Goal: Information Seeking & Learning: Learn about a topic

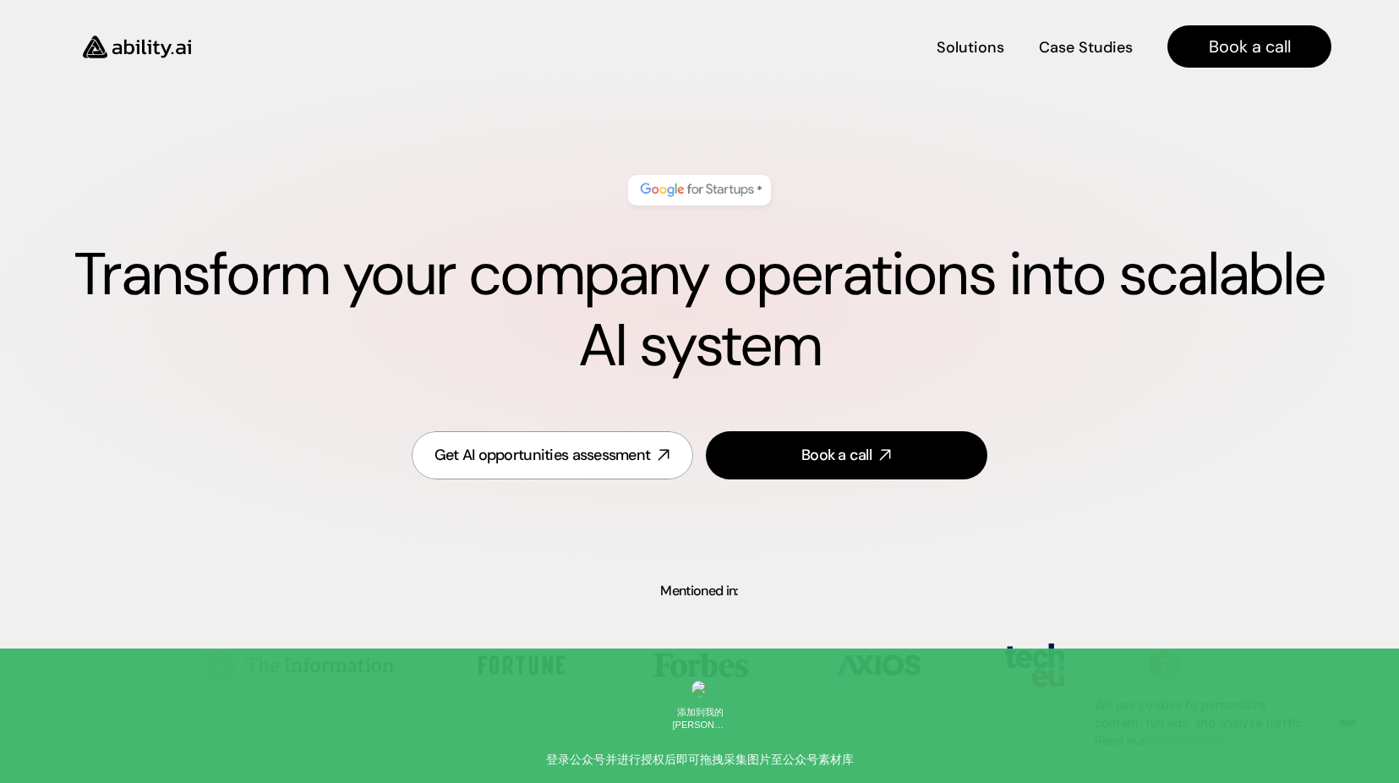
click at [1335, 728] on input "****" at bounding box center [1347, 722] width 35 height 29
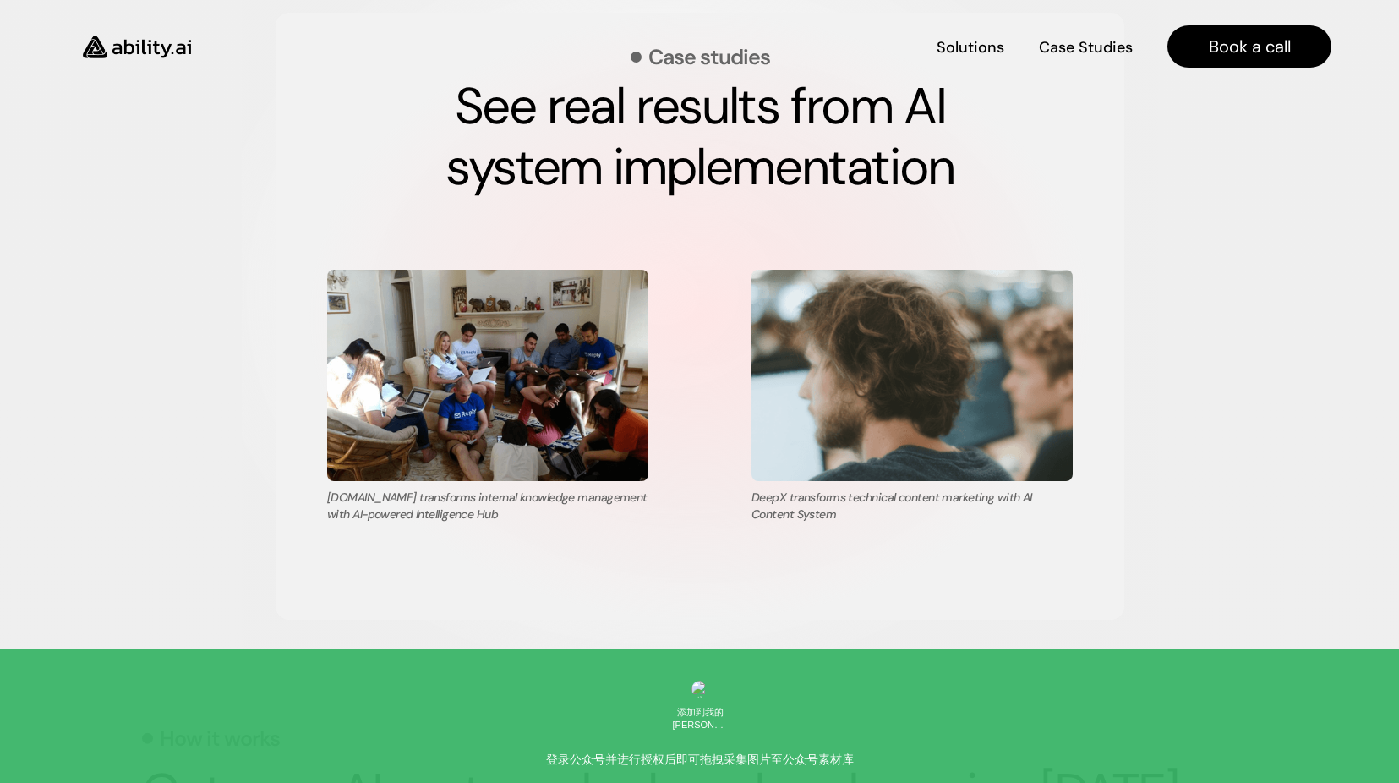
scroll to position [3381, 0]
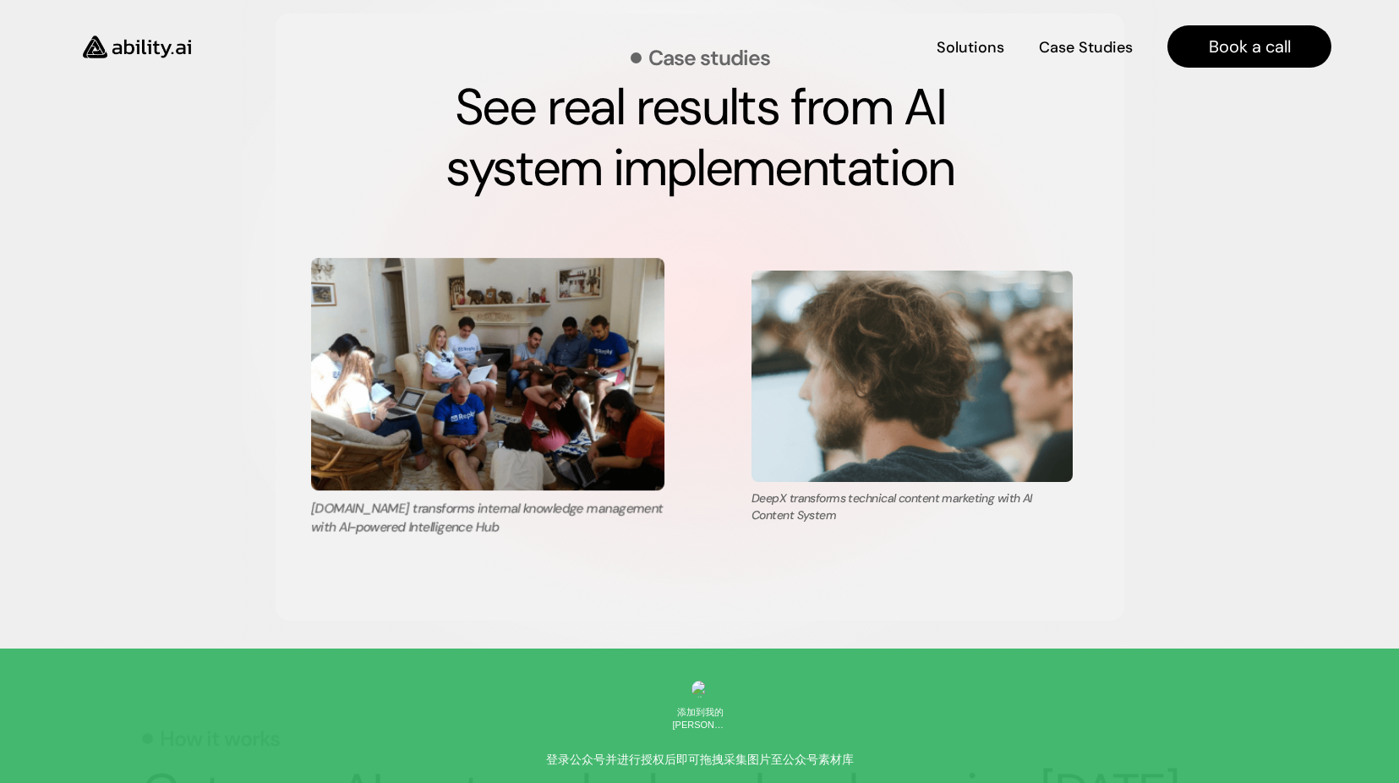
click at [466, 381] on img at bounding box center [487, 374] width 353 height 232
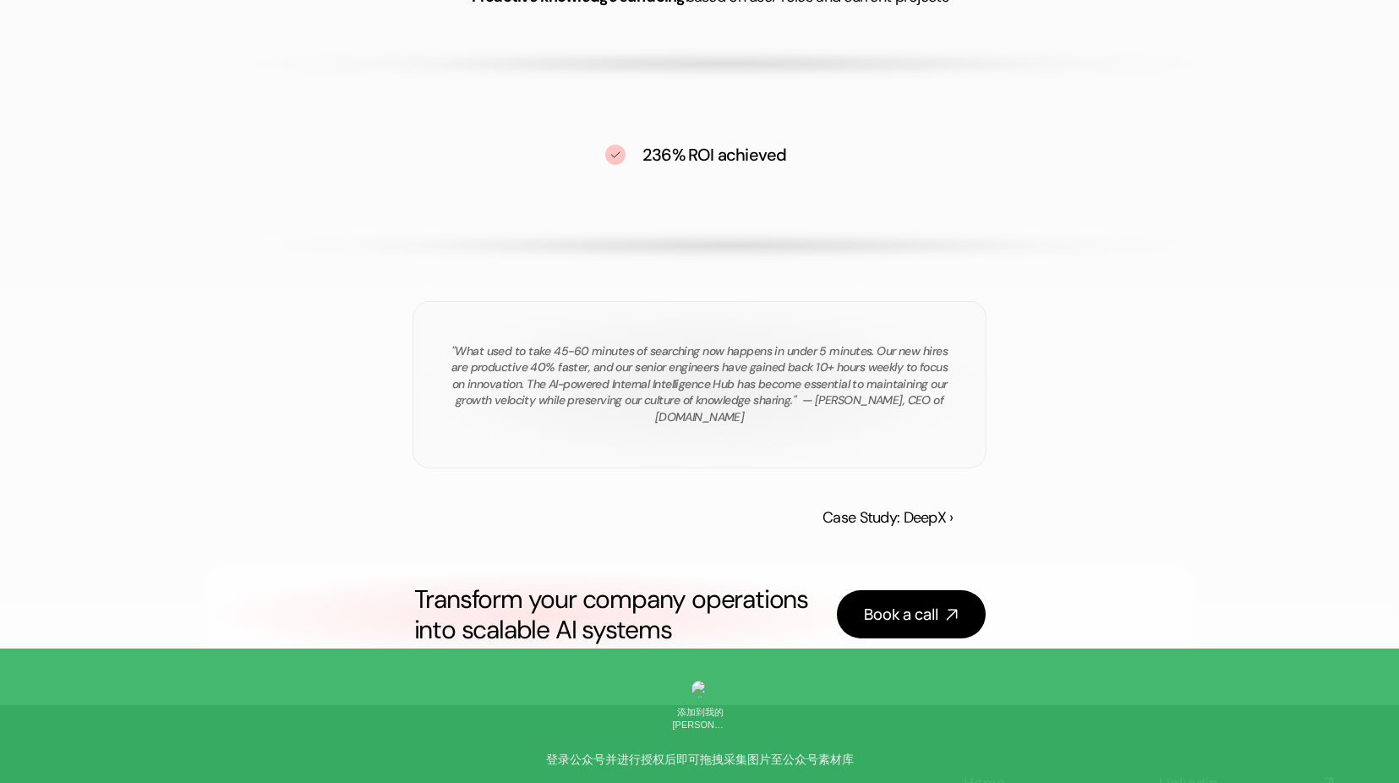
scroll to position [2113, 0]
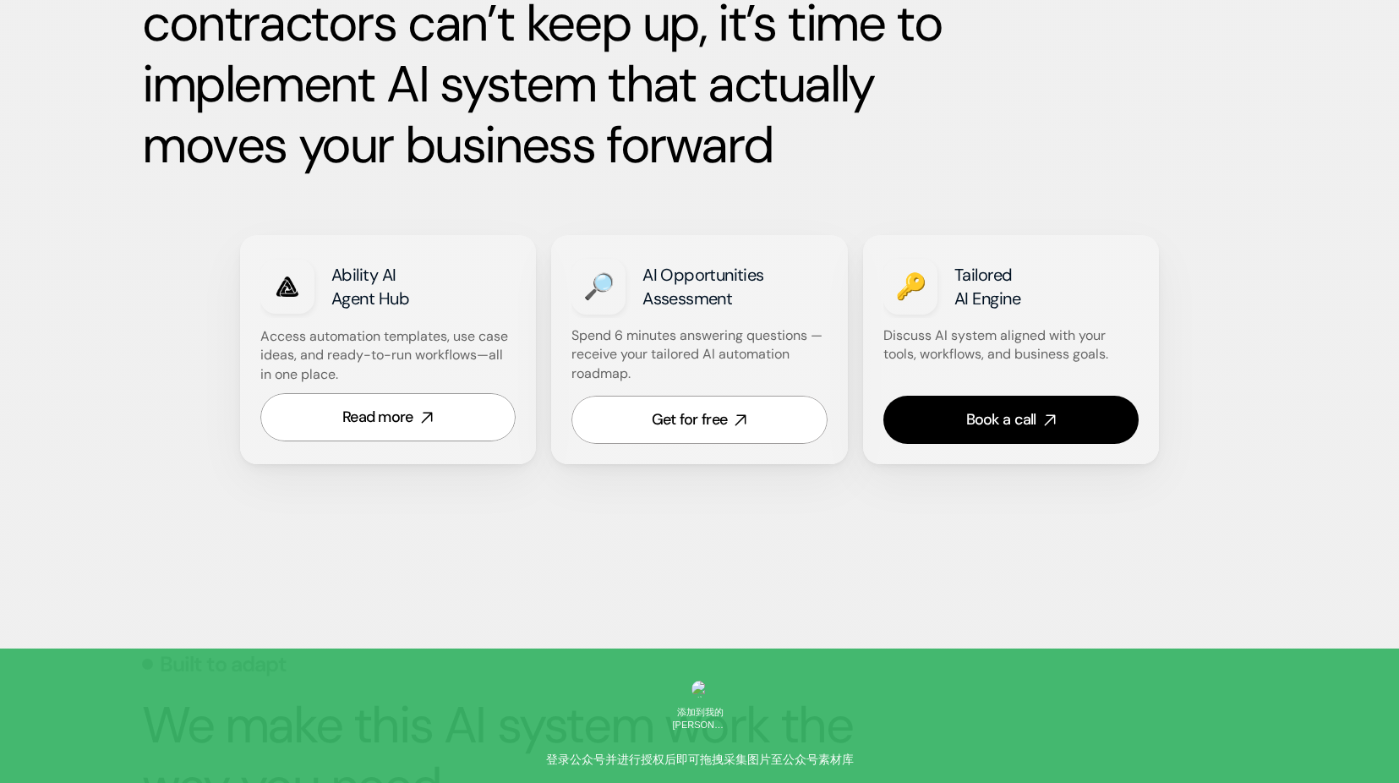
scroll to position [930, 0]
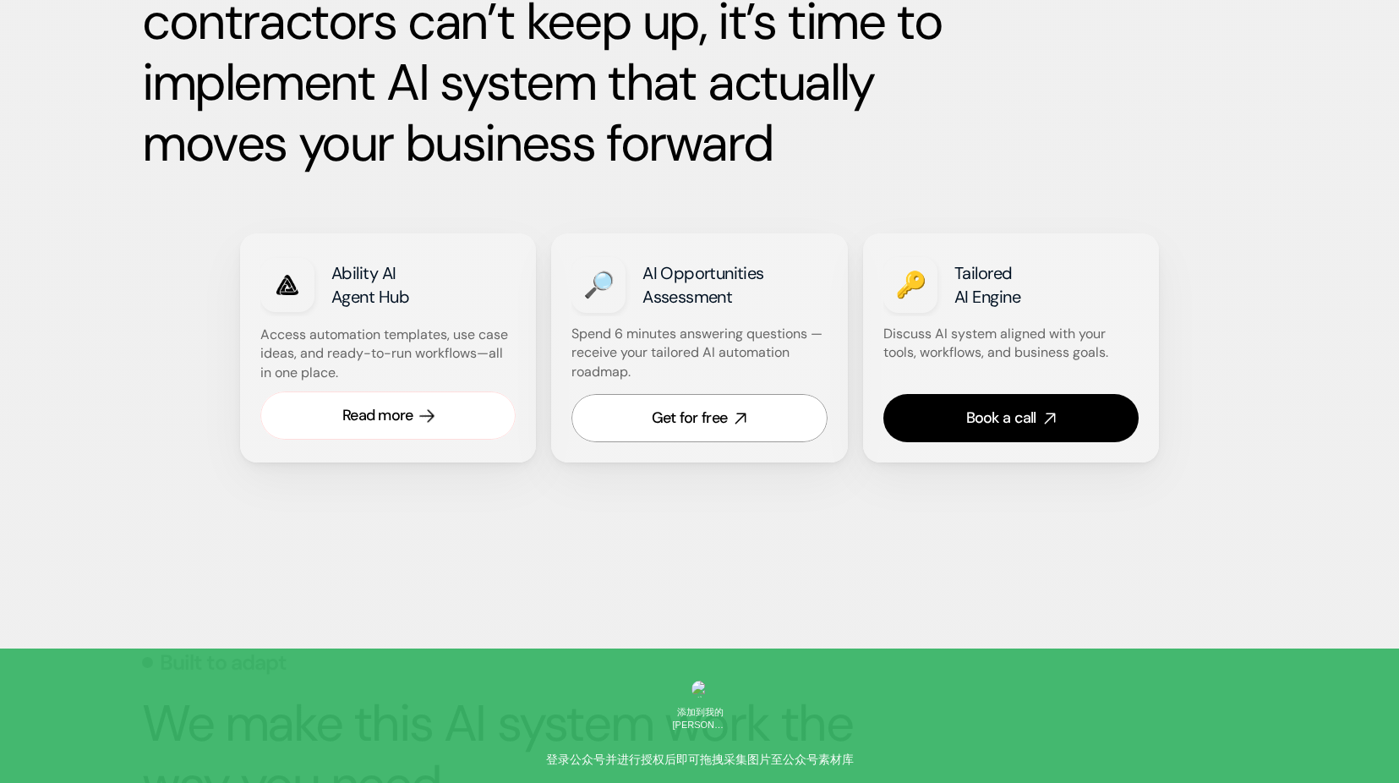
click at [357, 418] on div "Read more" at bounding box center [377, 415] width 71 height 21
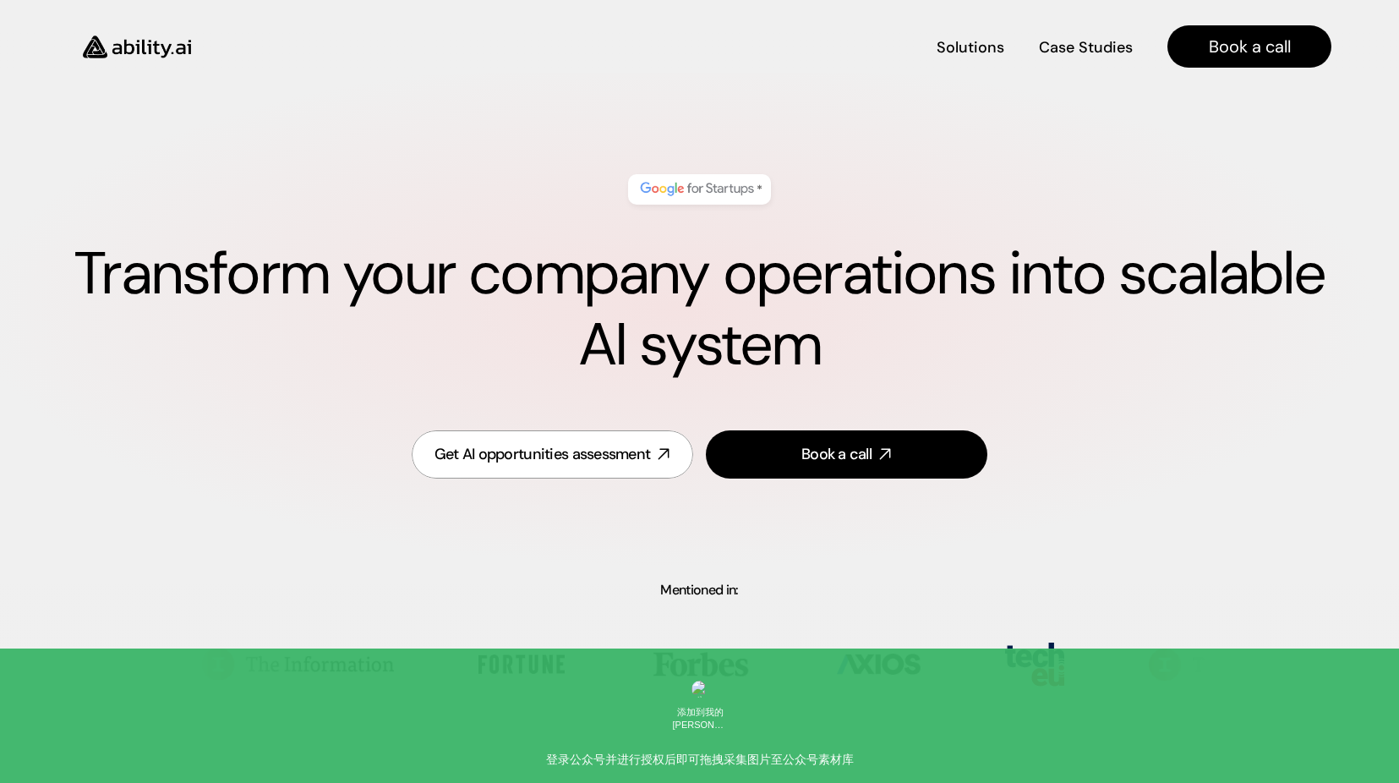
scroll to position [0, 0]
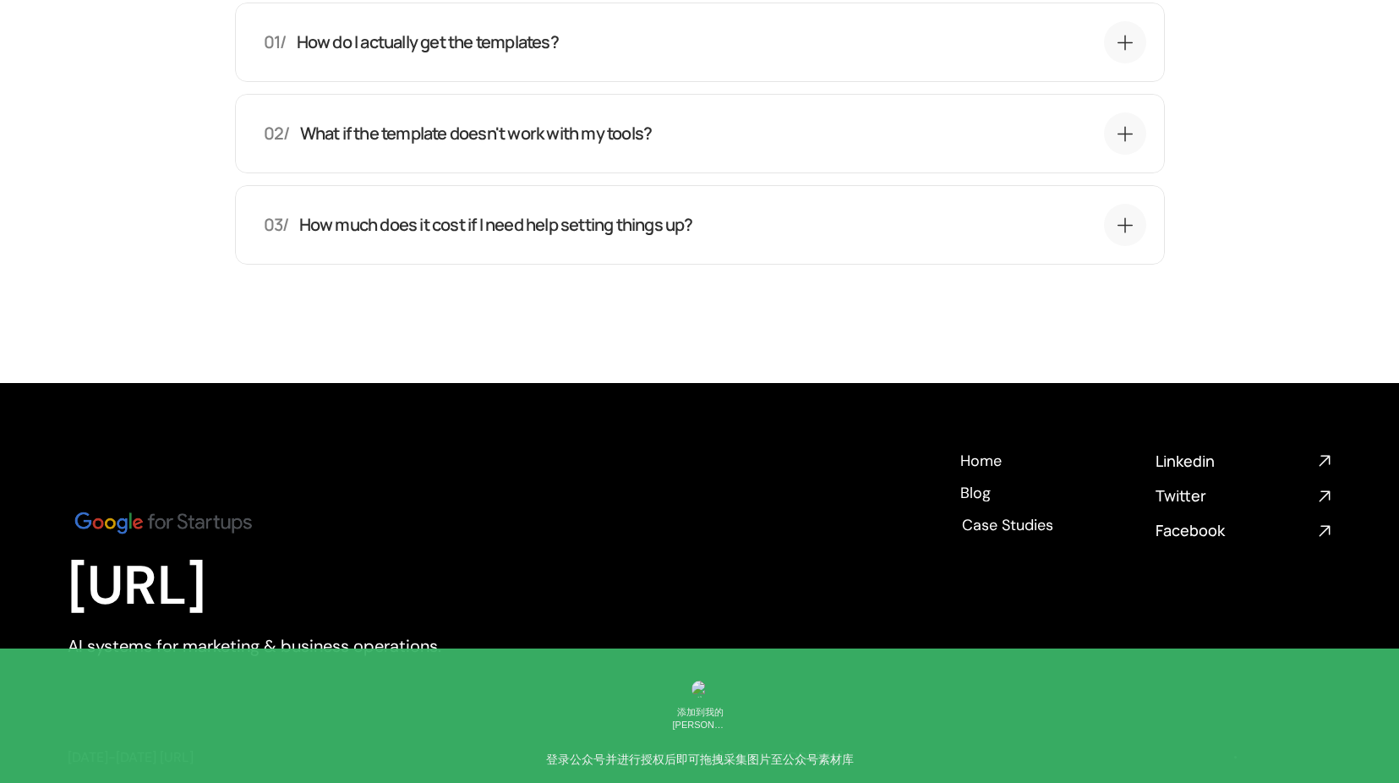
scroll to position [4750, 0]
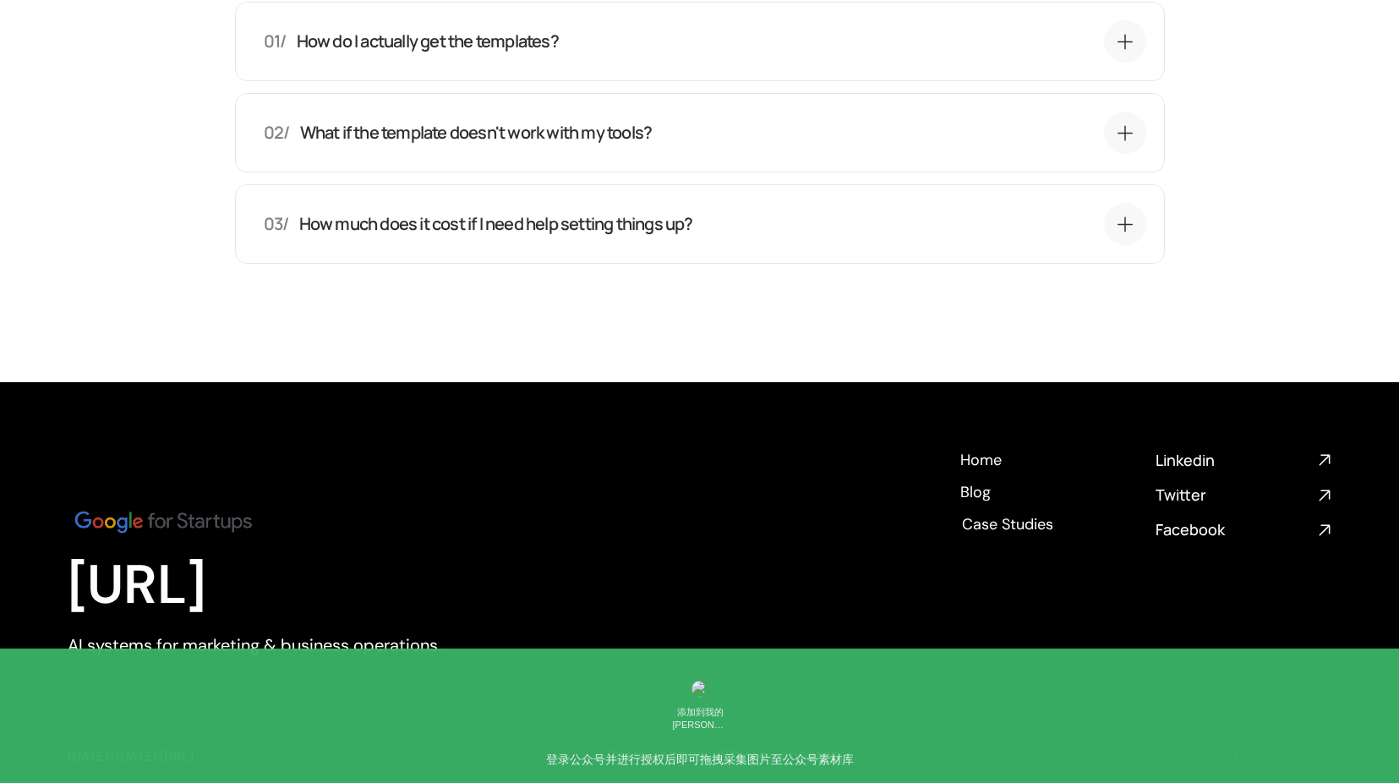
click at [524, 221] on p "How much does it cost if I need help setting things up?" at bounding box center [495, 224] width 394 height 24
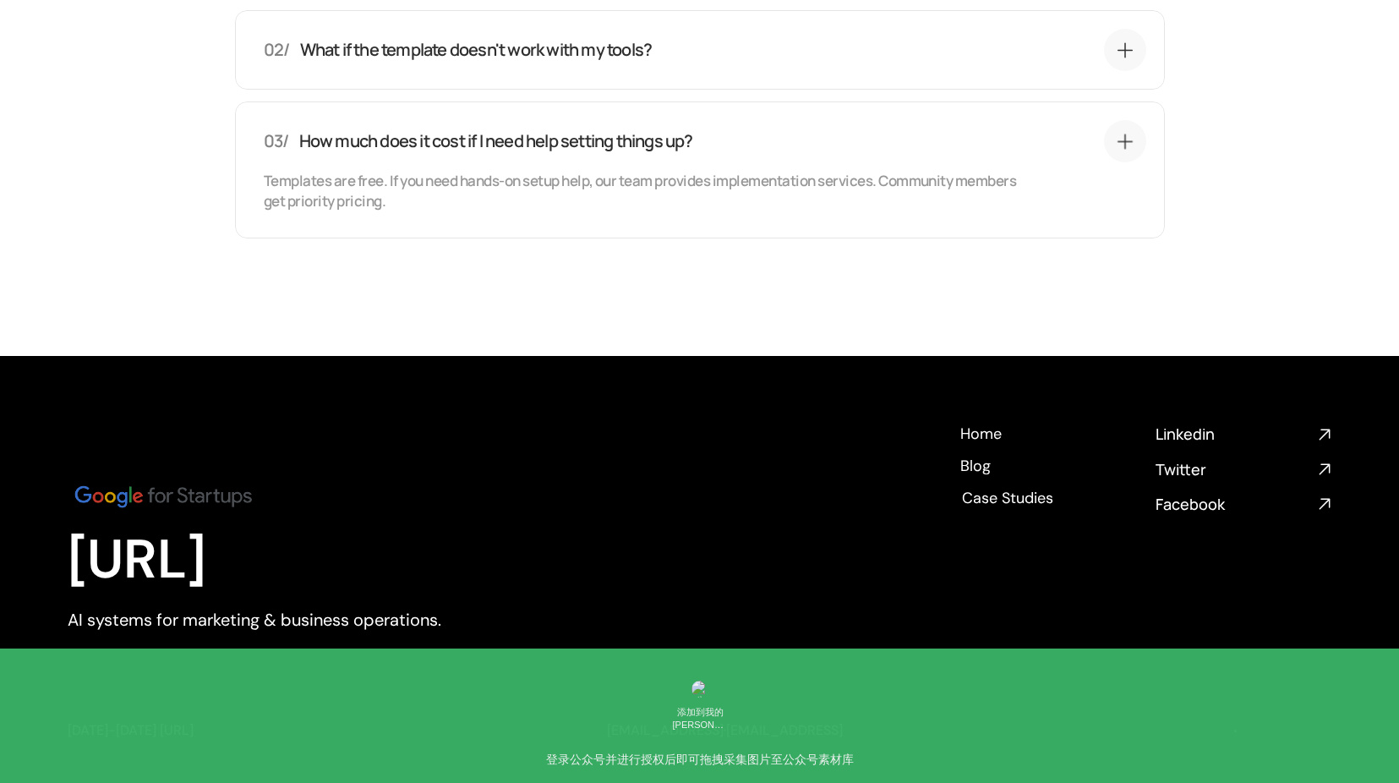
scroll to position [4835, 0]
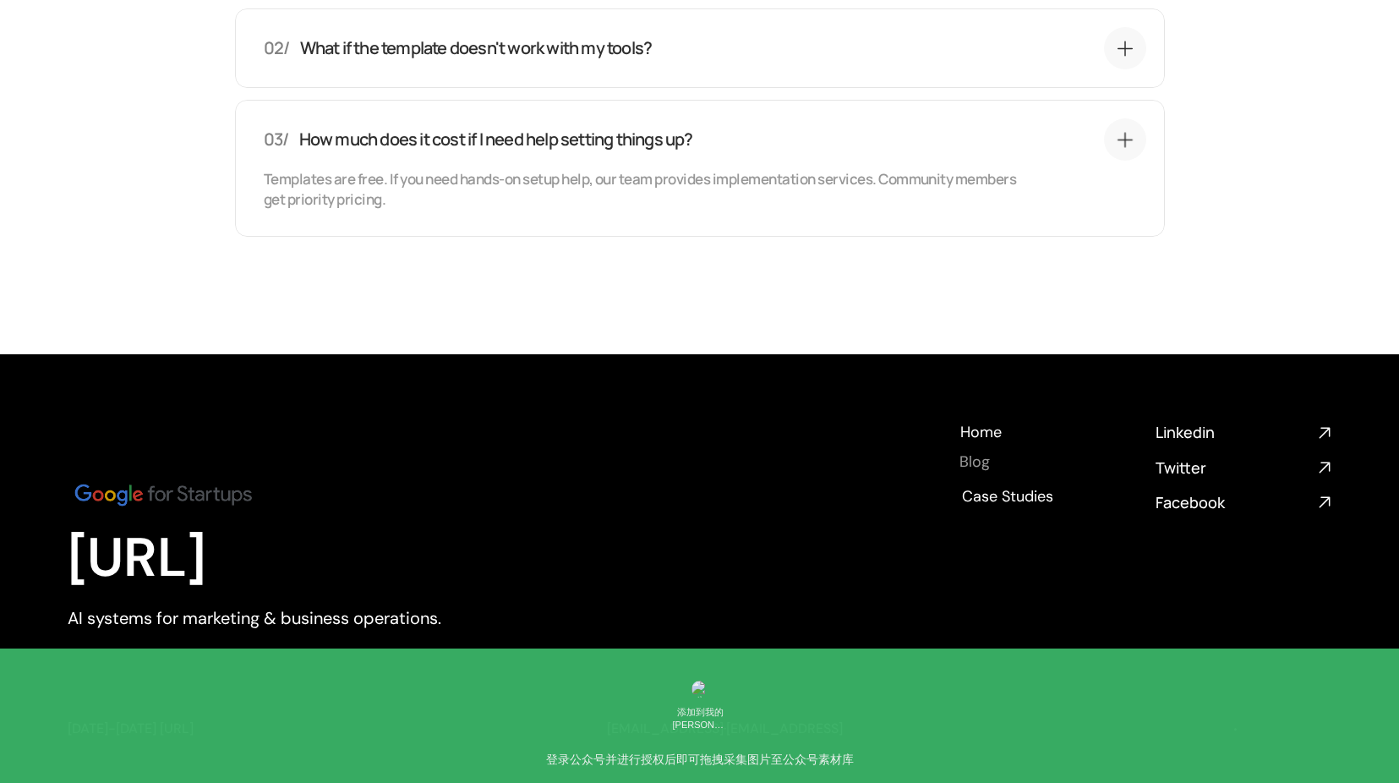
click at [979, 467] on h4 "Blog" at bounding box center [974, 461] width 30 height 21
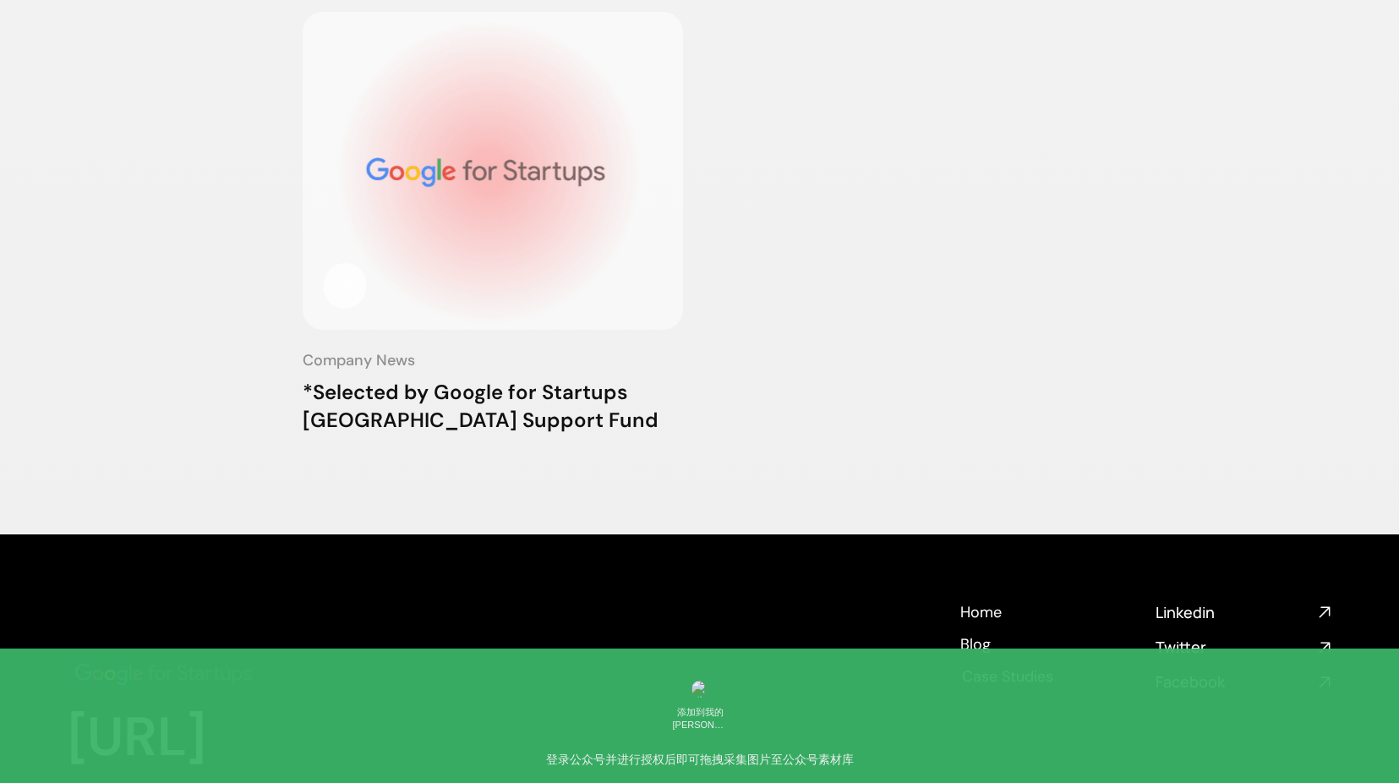
scroll to position [1946, 0]
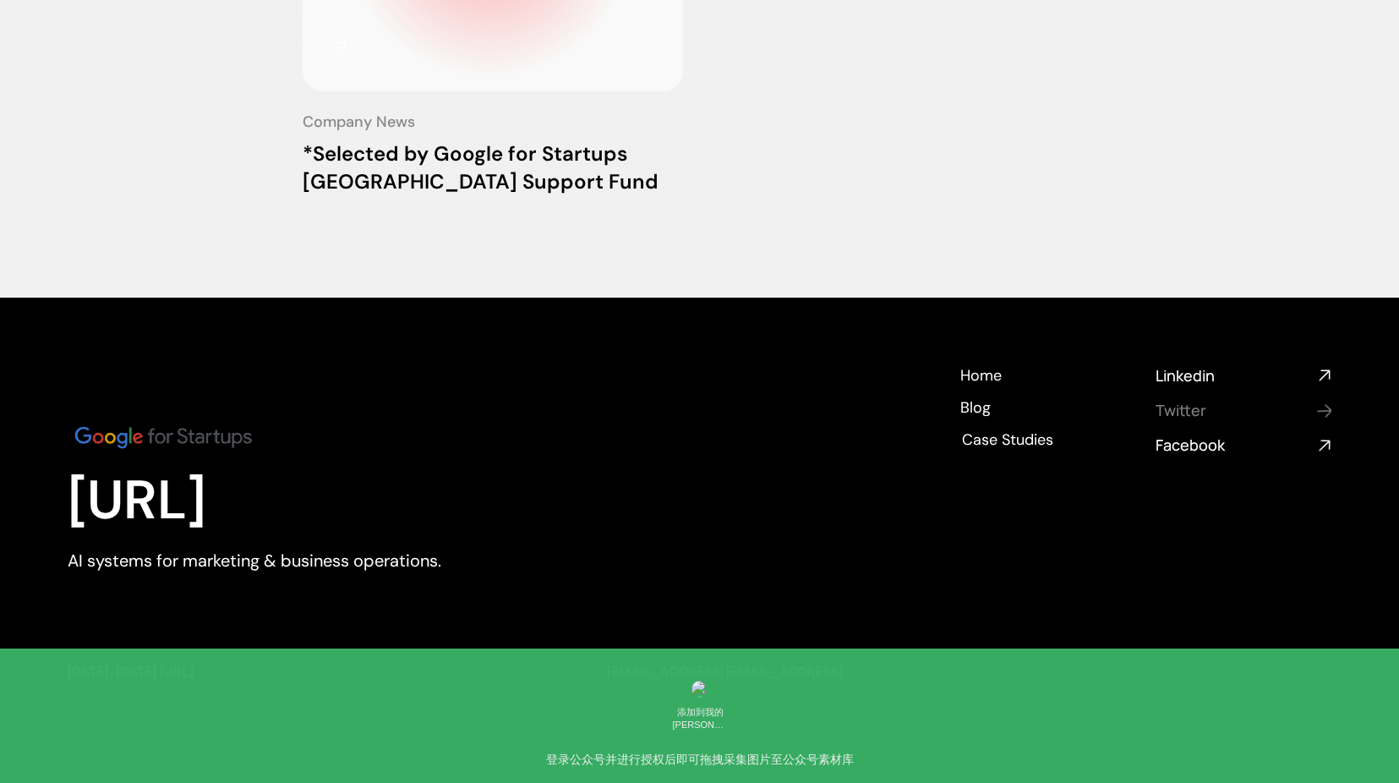
click at [1192, 411] on h4 "Twitter" at bounding box center [1233, 410] width 156 height 21
click at [1193, 375] on h4 "Linkedin" at bounding box center [1233, 375] width 156 height 21
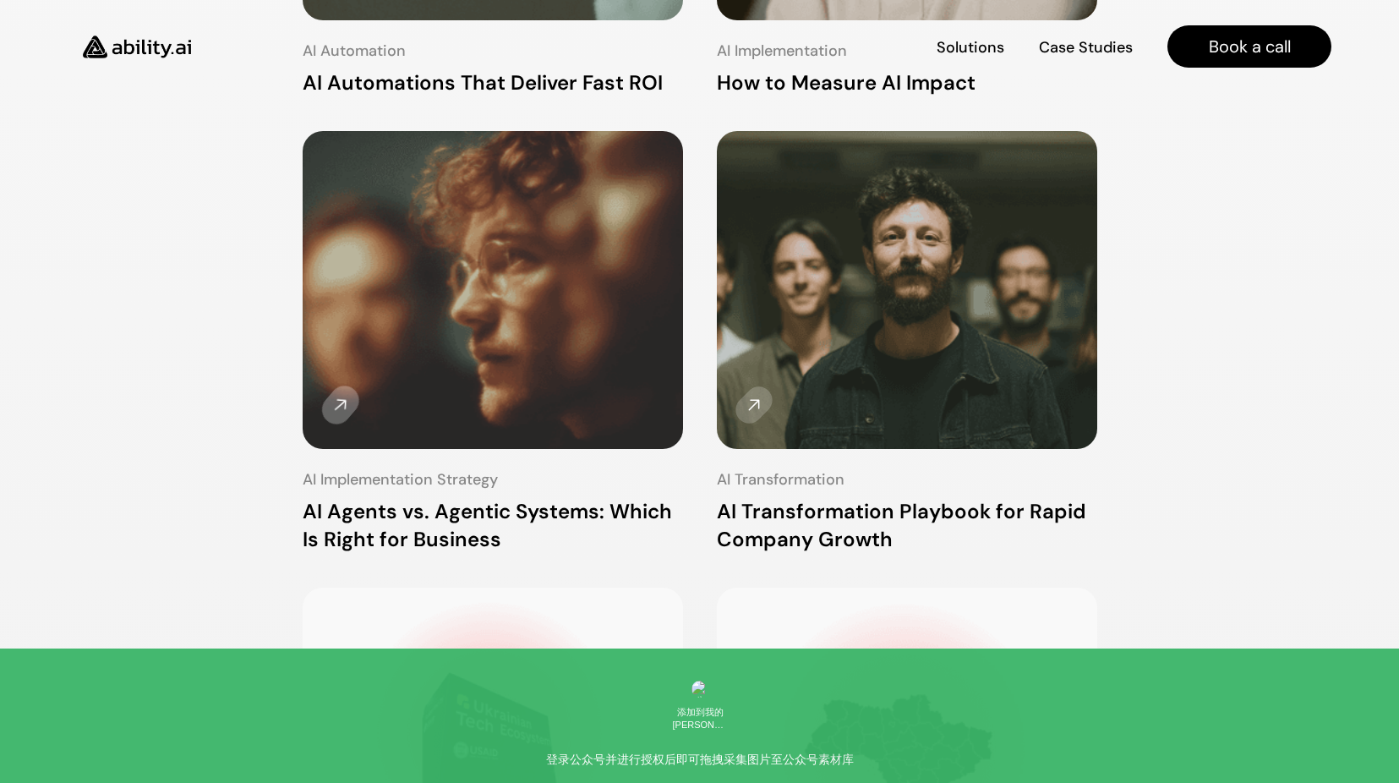
scroll to position [592, 0]
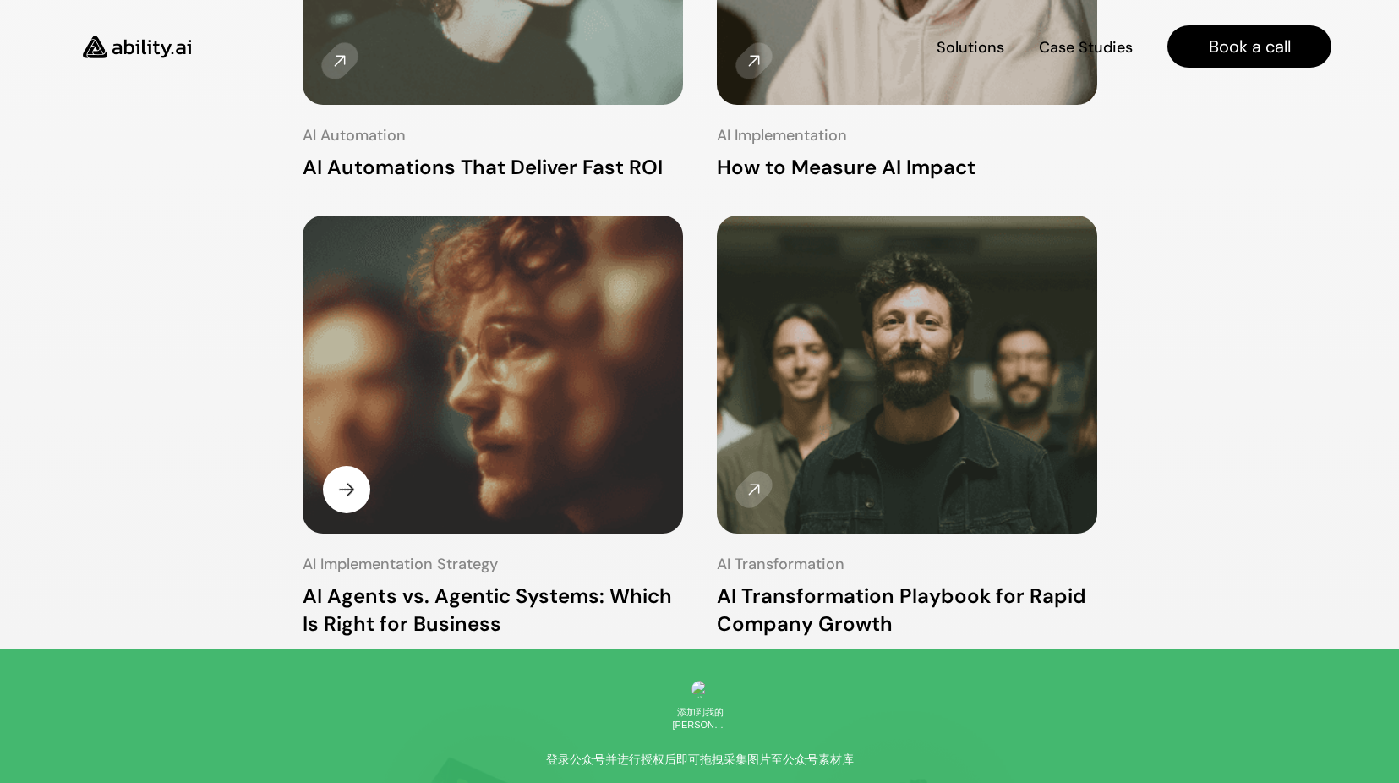
click at [568, 397] on img at bounding box center [492, 376] width 403 height 336
